Goal: Task Accomplishment & Management: Use online tool/utility

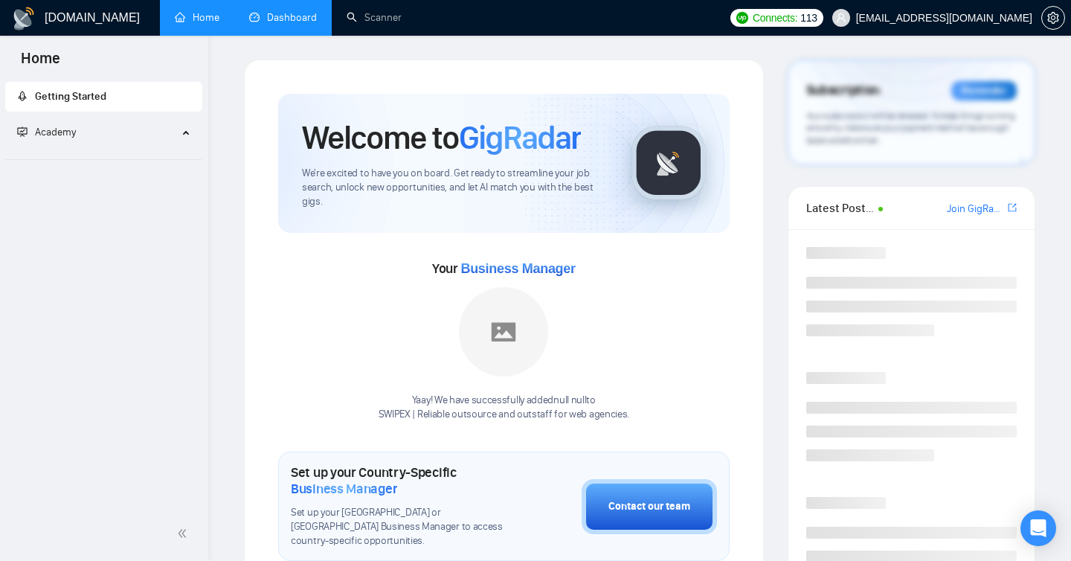
click at [253, 24] on link "Dashboard" at bounding box center [283, 17] width 68 height 13
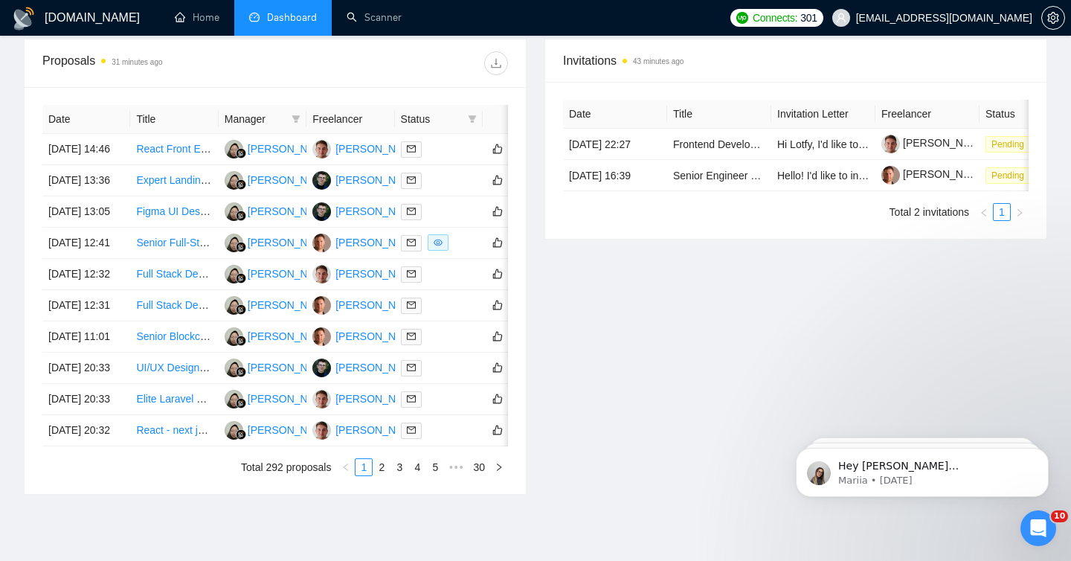
scroll to position [568, 0]
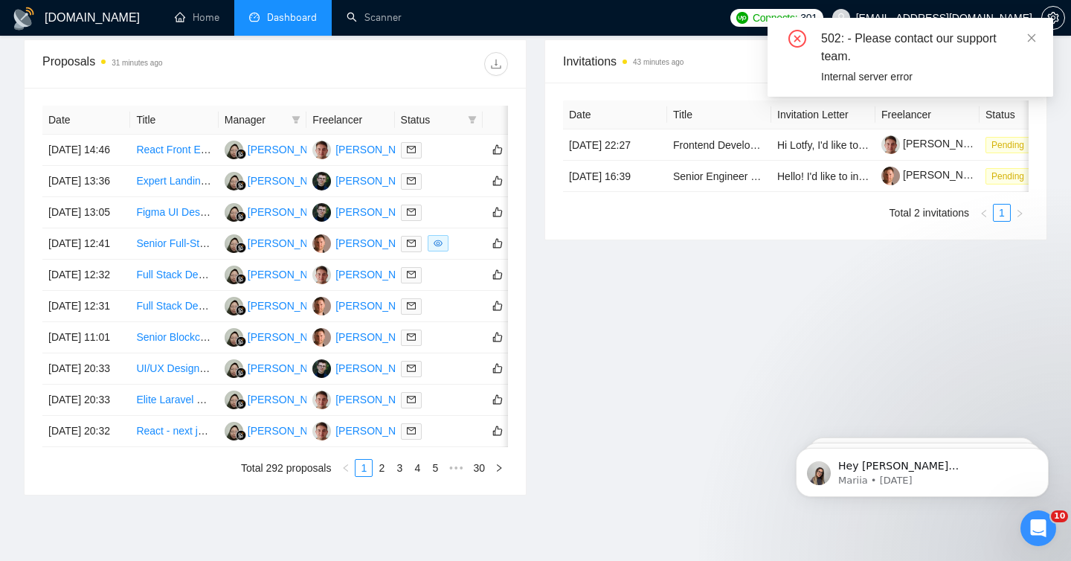
click at [1022, 35] on div "502: - Please contact our support team." at bounding box center [928, 48] width 214 height 36
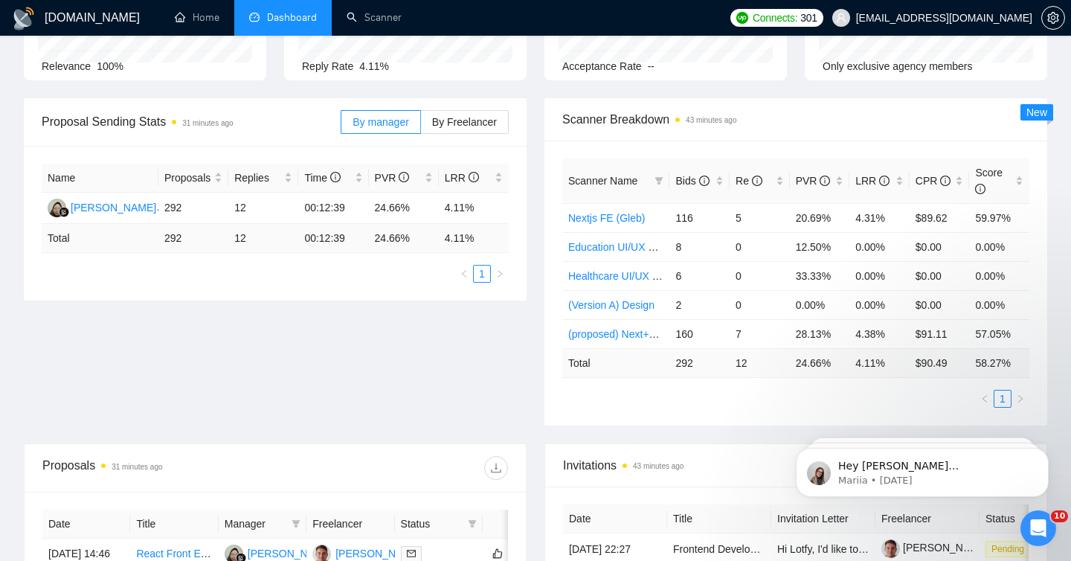
scroll to position [0, 0]
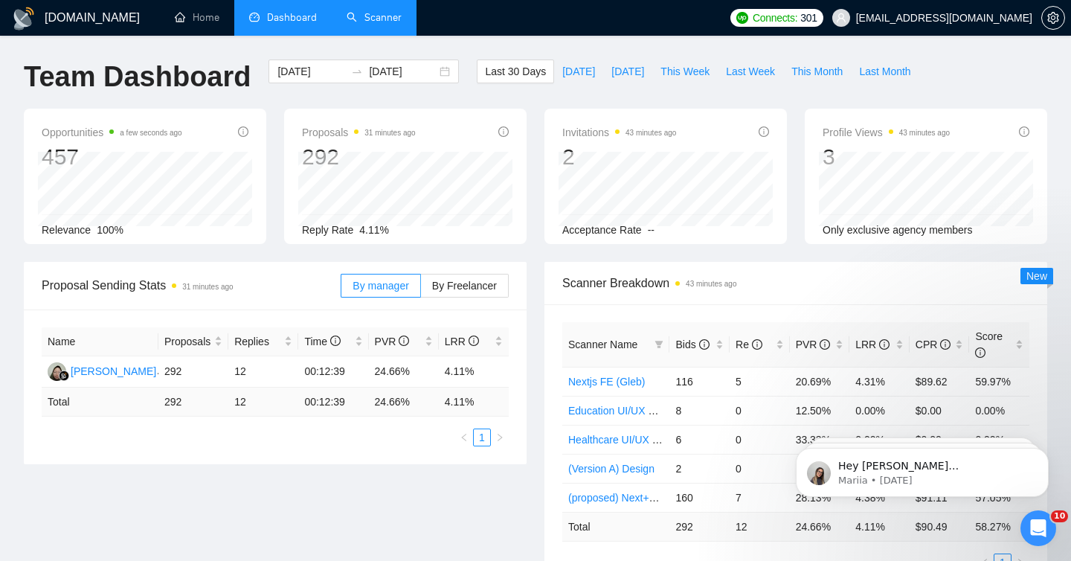
click at [375, 11] on link "Scanner" at bounding box center [374, 17] width 55 height 13
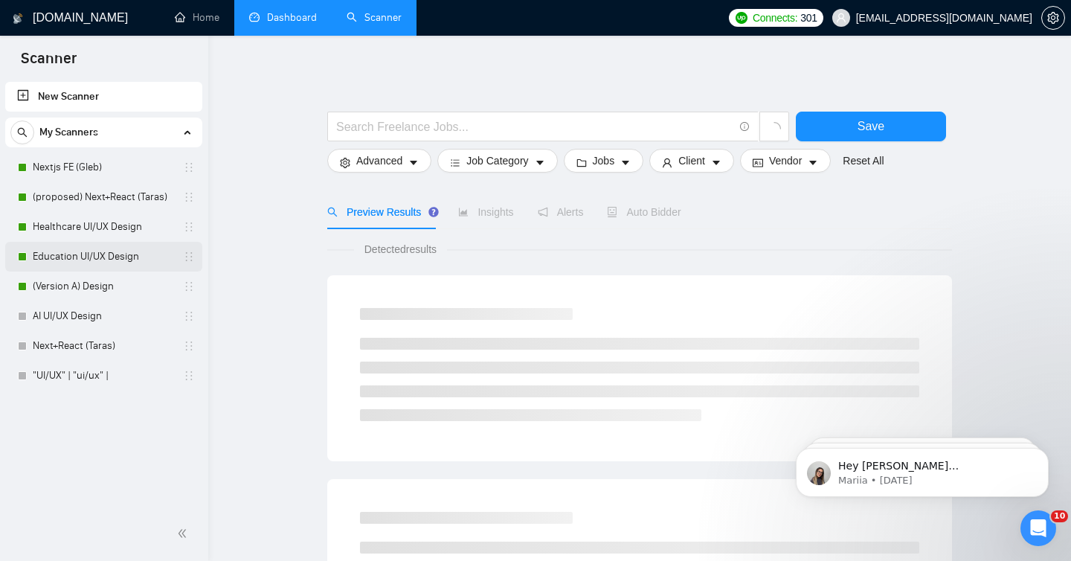
click at [83, 260] on link "Education UI/UX Design" at bounding box center [103, 257] width 141 height 30
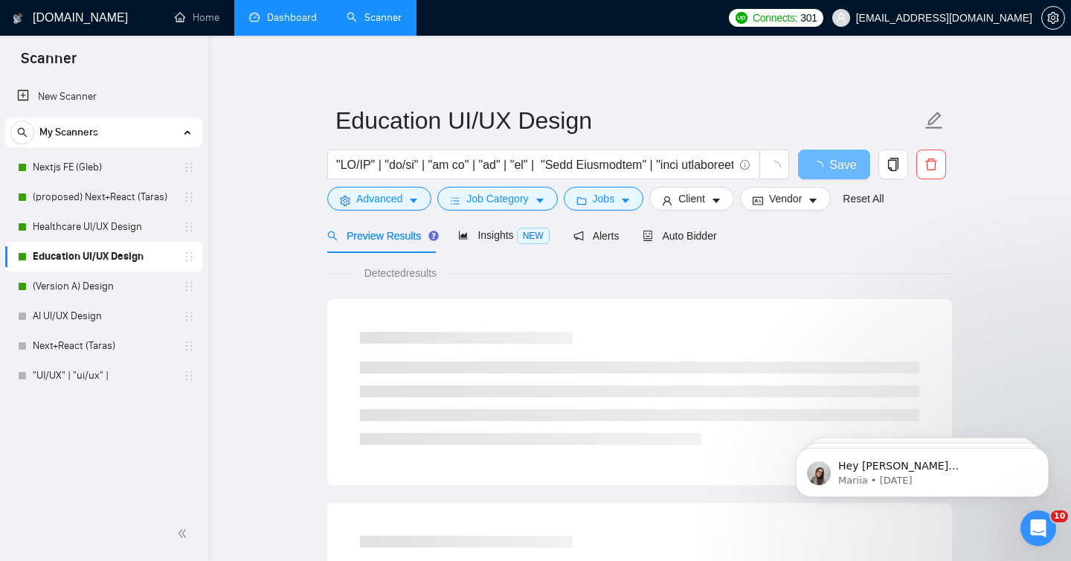
scroll to position [61, 0]
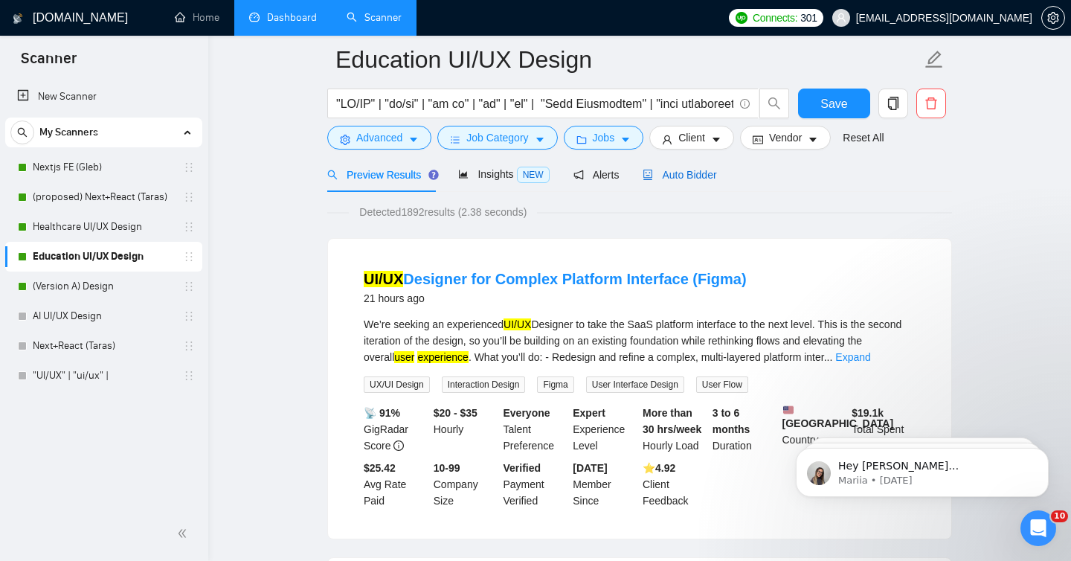
click at [690, 173] on span "Auto Bidder" at bounding box center [680, 175] width 74 height 12
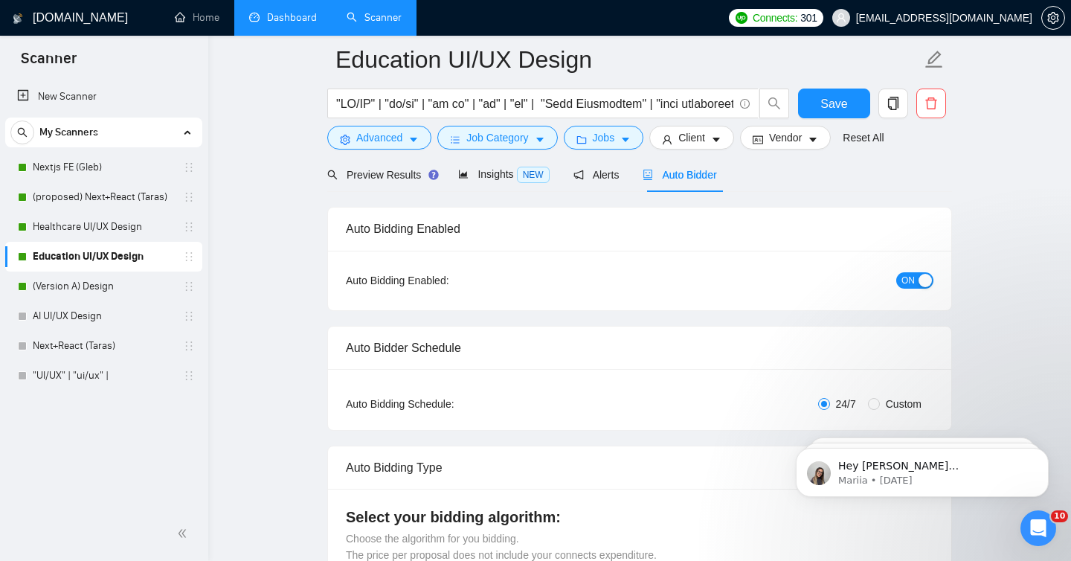
radio input "false"
radio input "true"
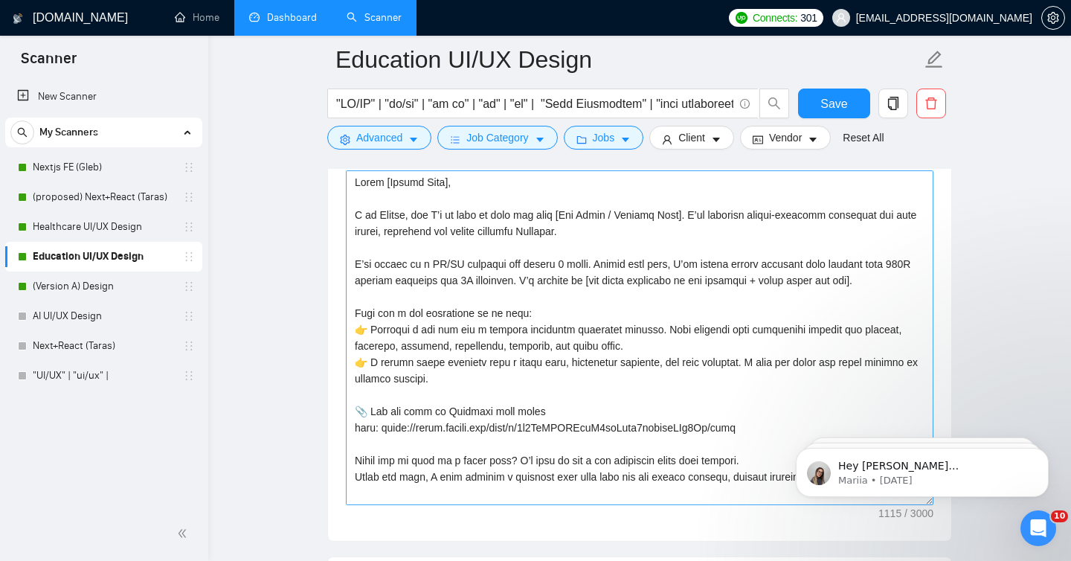
scroll to position [1841, 0]
click at [562, 306] on textarea "Cover letter template:" at bounding box center [640, 336] width 588 height 335
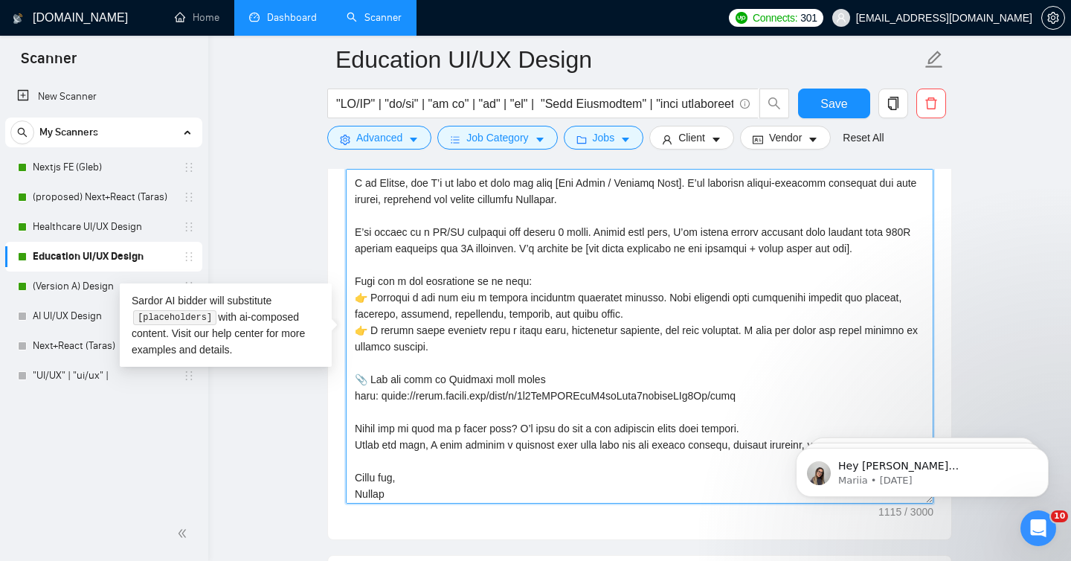
scroll to position [33, 0]
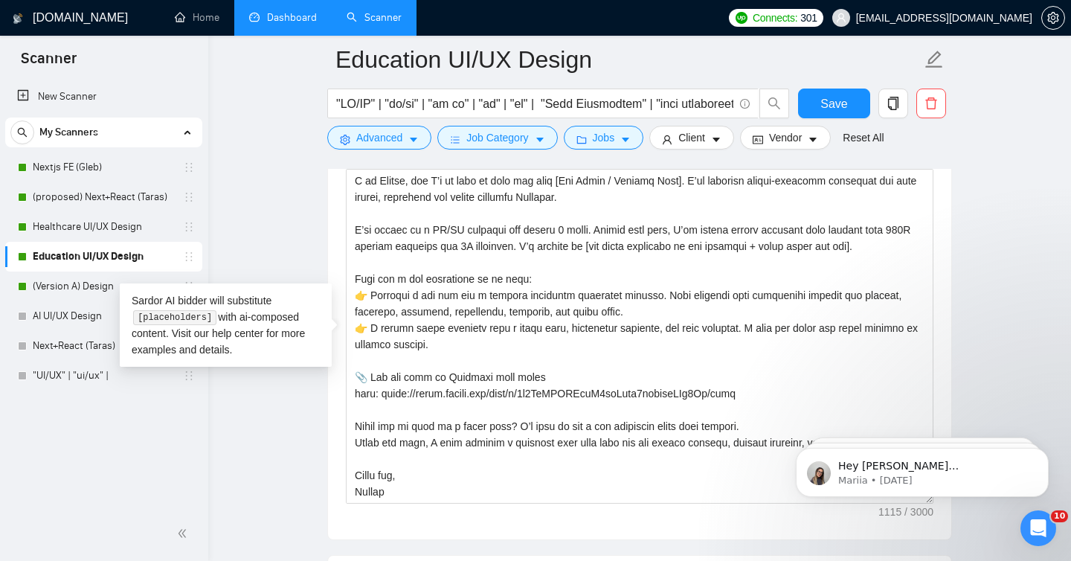
click at [297, 224] on main "Education UI/UX Design Save Advanced Job Category Jobs Client Vendor Reset All …" at bounding box center [639, 394] width 815 height 4352
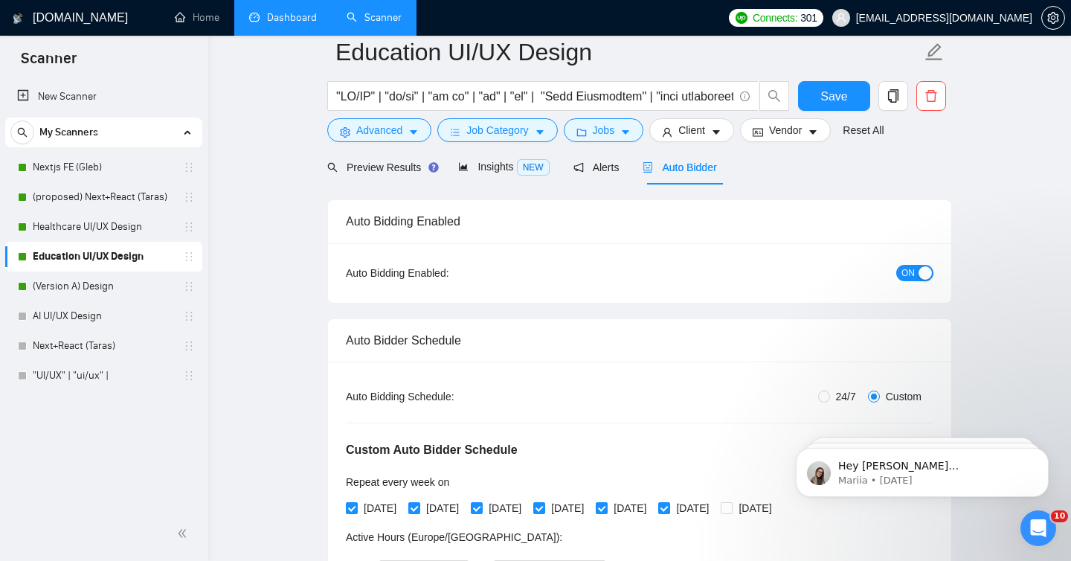
scroll to position [0, 0]
